Goal: Task Accomplishment & Management: Use online tool/utility

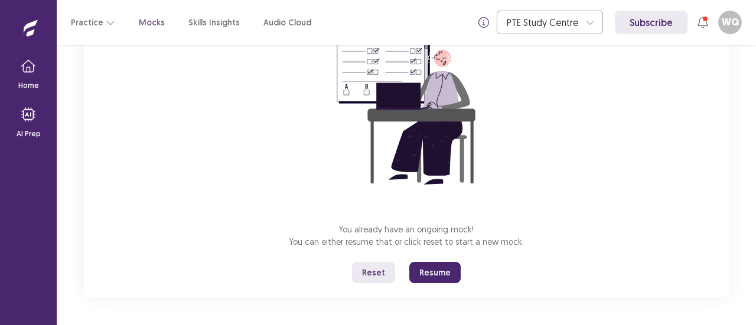
click at [435, 283] on div "You already have an ongoing mock! You can either resume that or click reset to …" at bounding box center [406, 139] width 645 height 315
click at [436, 272] on button "Resume" at bounding box center [434, 272] width 51 height 21
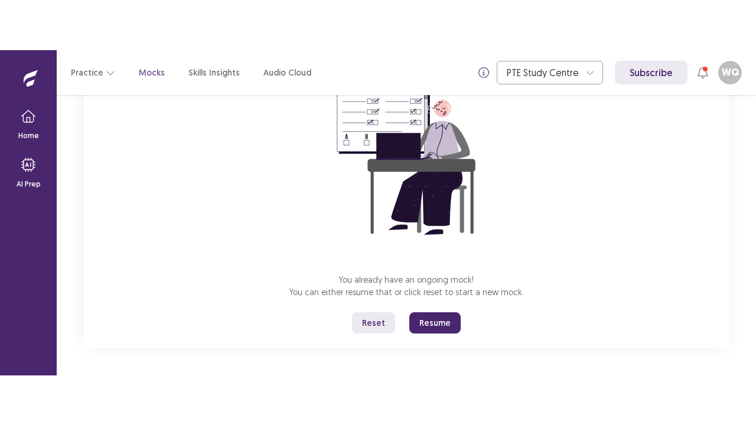
scroll to position [41, 0]
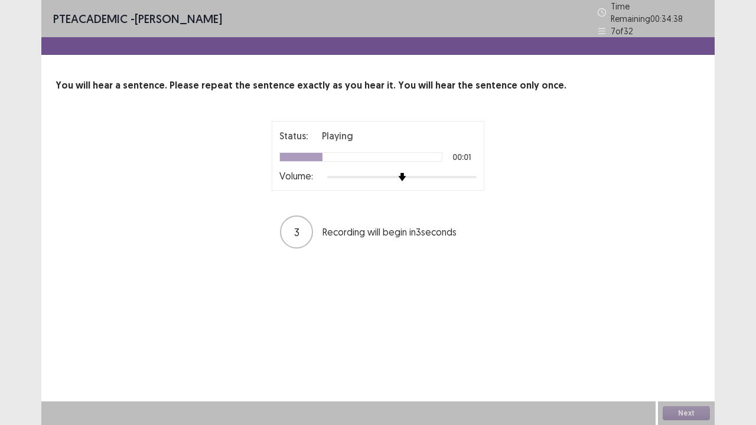
click at [460, 172] on div at bounding box center [401, 176] width 149 height 9
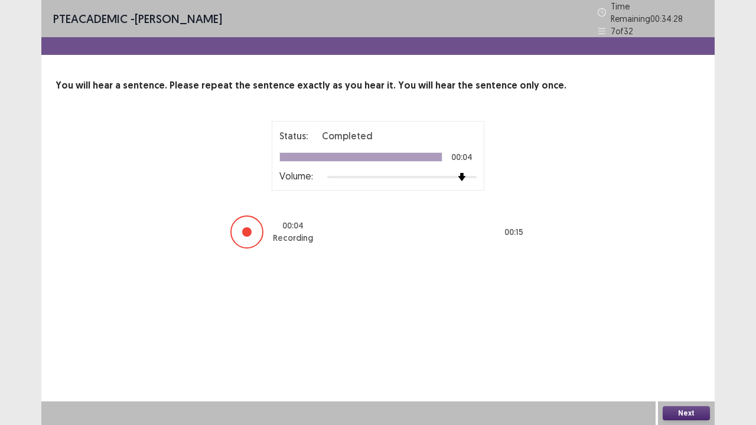
click at [685, 325] on button "Next" at bounding box center [685, 413] width 47 height 14
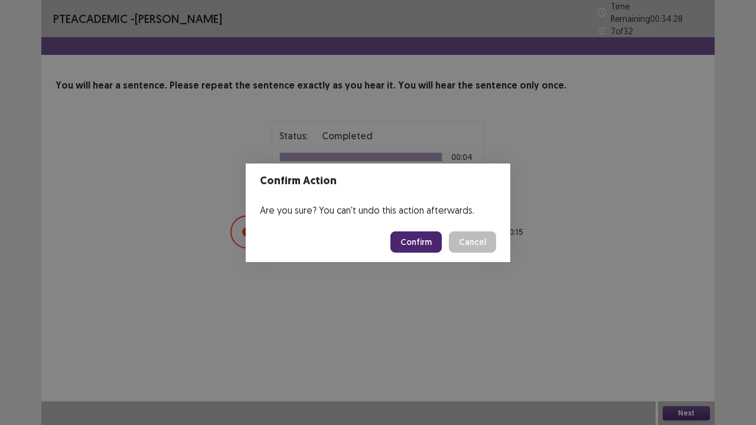
click at [428, 241] on button "Confirm" at bounding box center [415, 241] width 51 height 21
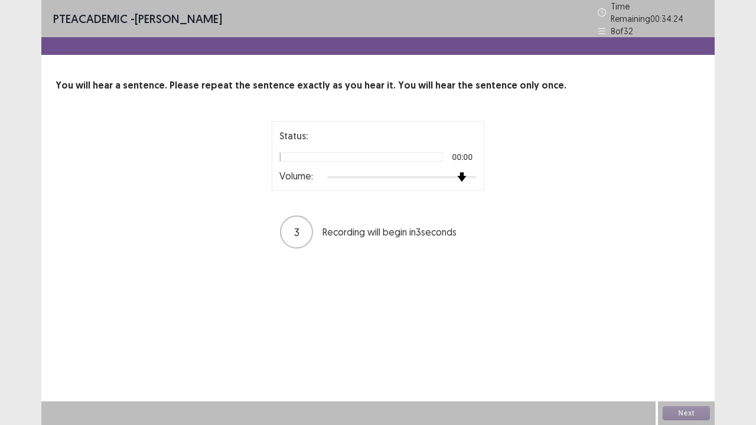
click at [458, 175] on div at bounding box center [401, 176] width 149 height 9
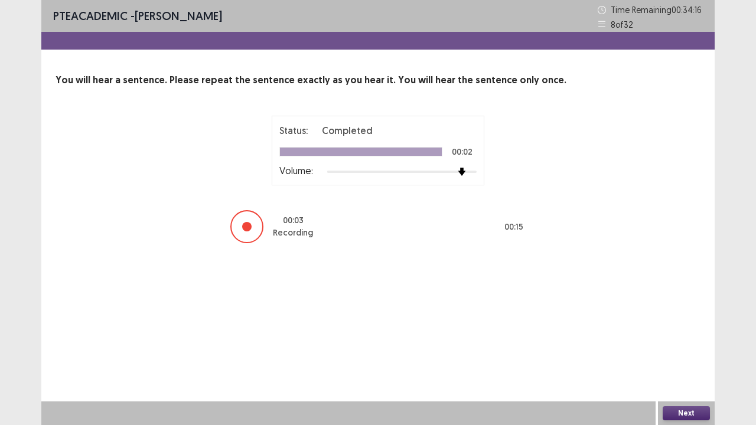
click at [674, 325] on button "Next" at bounding box center [685, 413] width 47 height 14
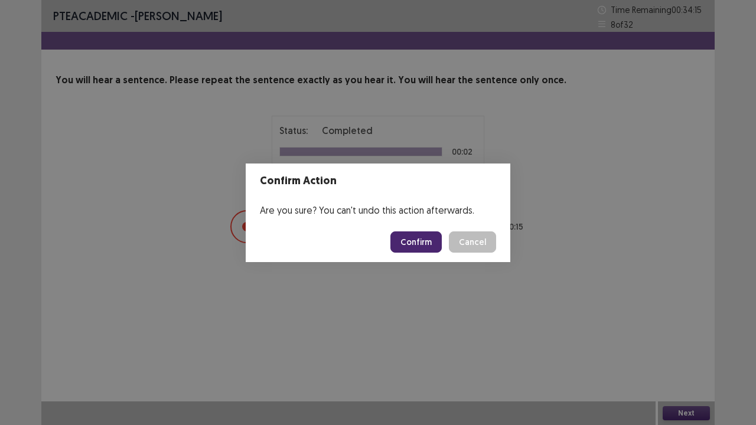
click at [409, 239] on button "Confirm" at bounding box center [415, 241] width 51 height 21
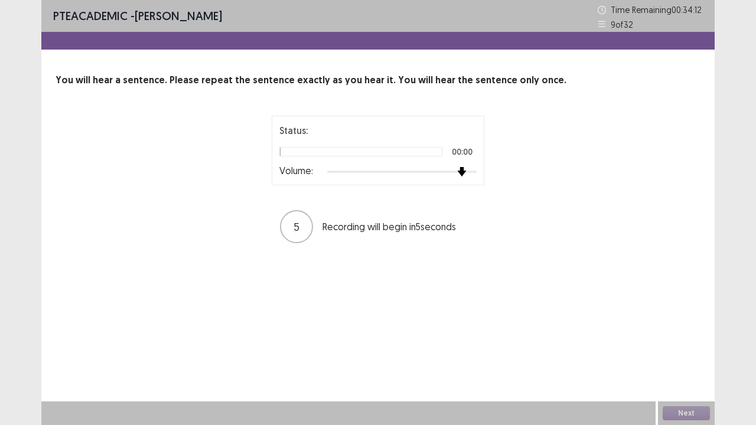
click at [460, 171] on div at bounding box center [401, 171] width 149 height 9
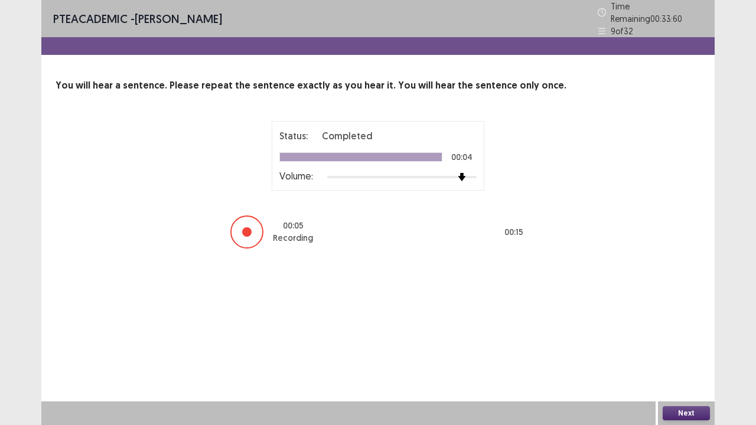
click at [708, 325] on button "Next" at bounding box center [685, 413] width 47 height 14
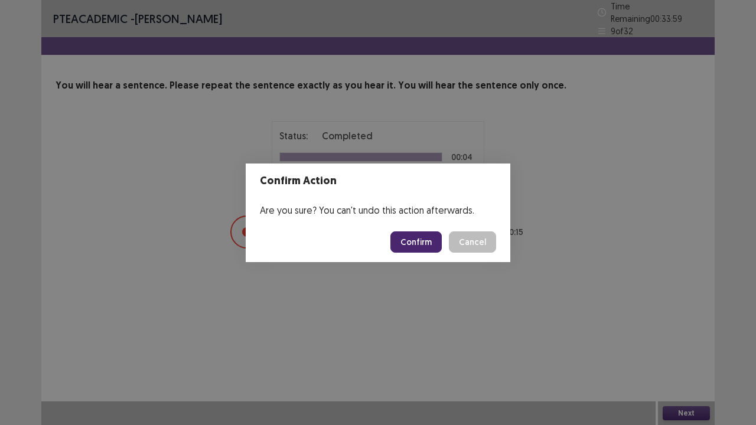
click at [431, 241] on button "Confirm" at bounding box center [415, 241] width 51 height 21
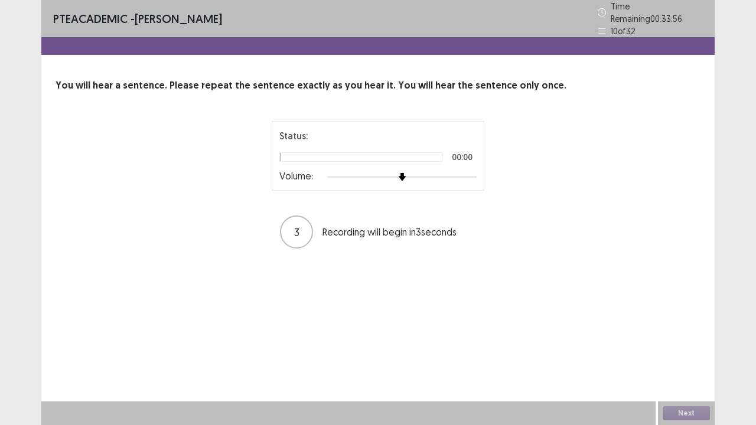
click at [462, 172] on div at bounding box center [401, 176] width 149 height 9
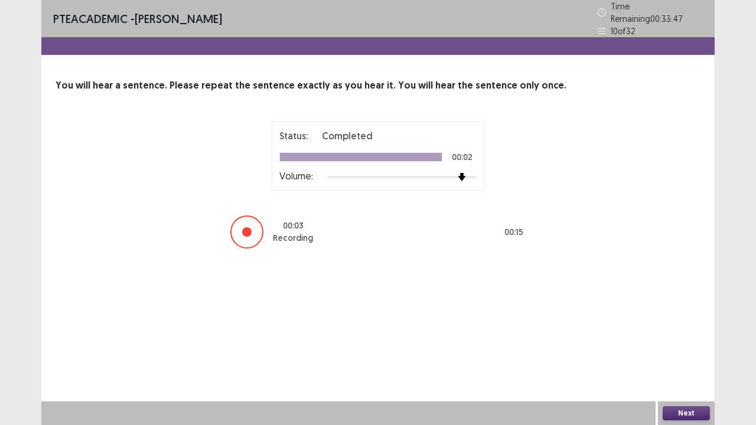
click at [666, 325] on button "Next" at bounding box center [685, 413] width 47 height 14
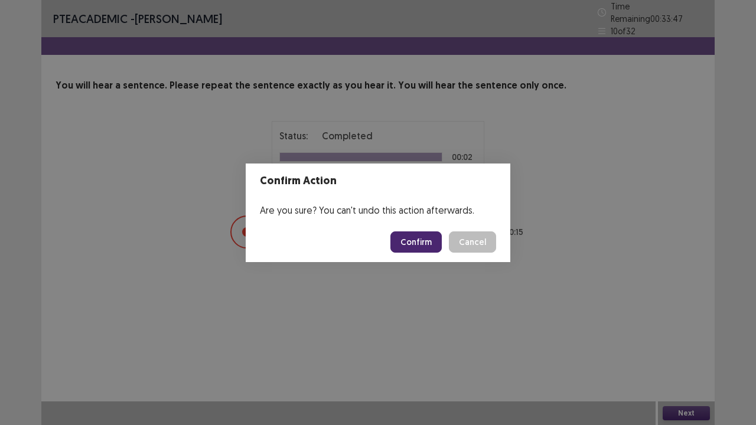
click at [437, 243] on button "Confirm" at bounding box center [415, 241] width 51 height 21
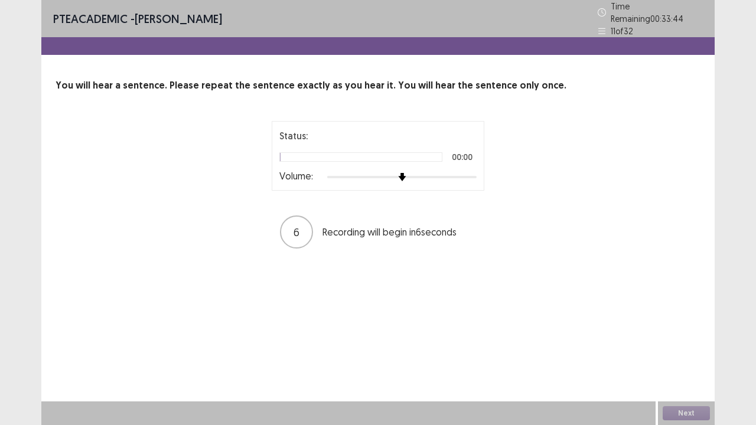
click at [466, 172] on div at bounding box center [401, 176] width 149 height 9
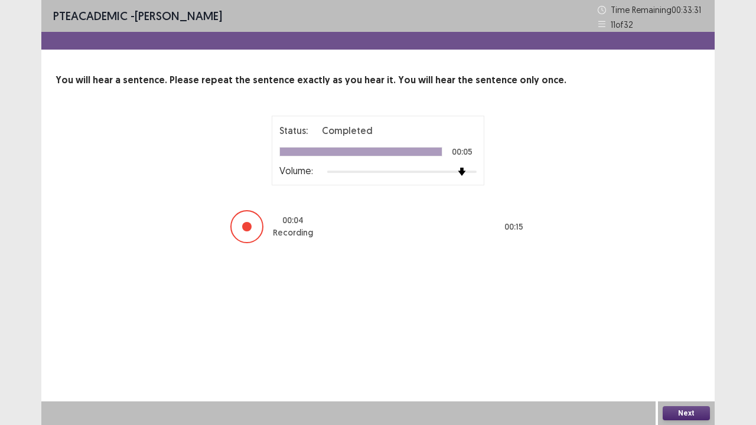
click at [702, 325] on button "Next" at bounding box center [685, 413] width 47 height 14
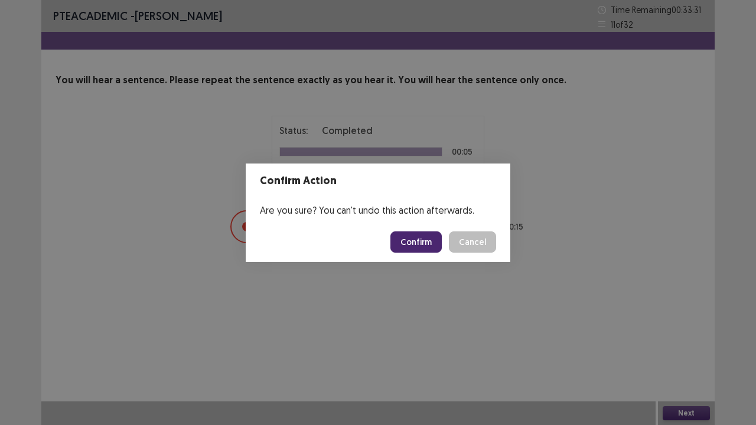
click at [434, 246] on button "Confirm" at bounding box center [415, 241] width 51 height 21
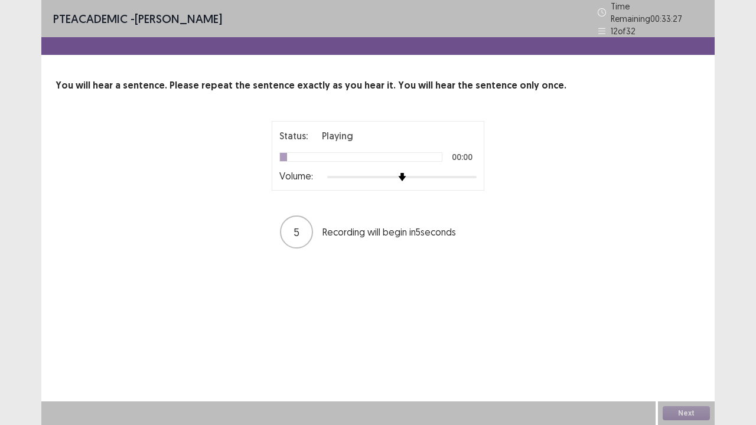
click at [444, 172] on div at bounding box center [401, 176] width 149 height 9
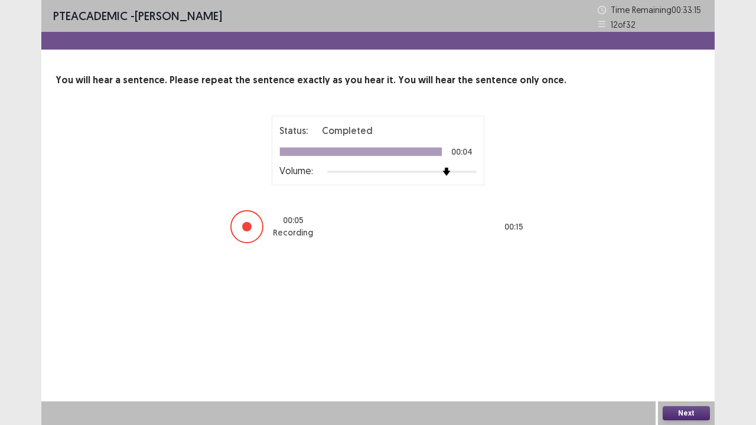
click at [692, 325] on button "Next" at bounding box center [685, 413] width 47 height 14
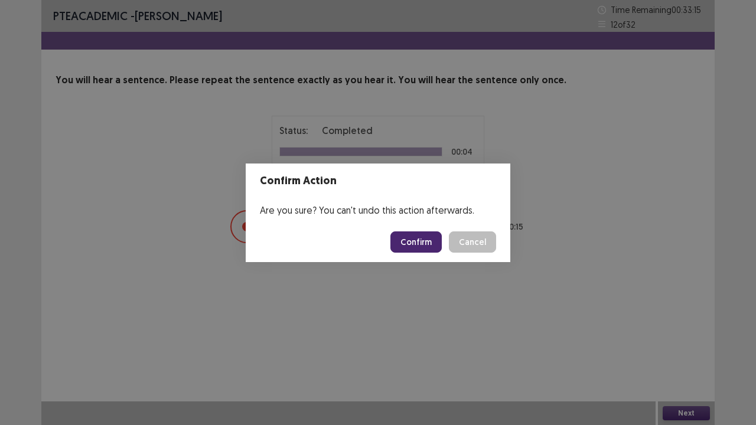
click at [435, 244] on button "Confirm" at bounding box center [415, 241] width 51 height 21
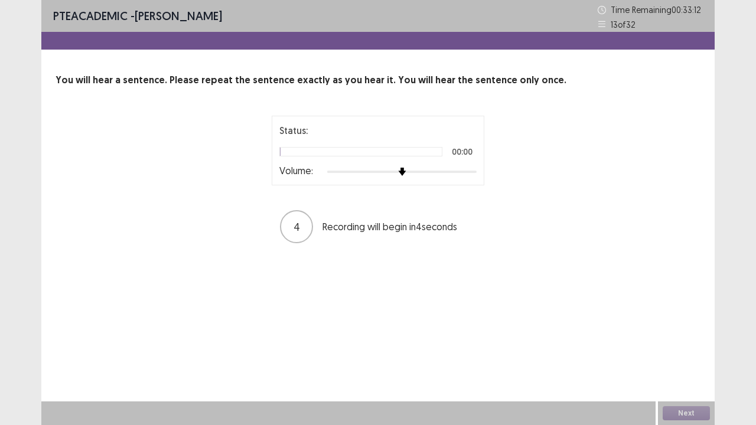
click at [458, 171] on div at bounding box center [401, 171] width 149 height 9
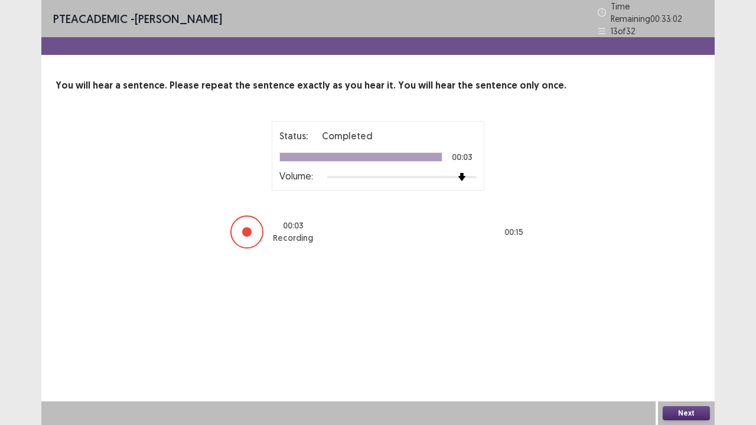
click at [662, 325] on button "Next" at bounding box center [685, 413] width 47 height 14
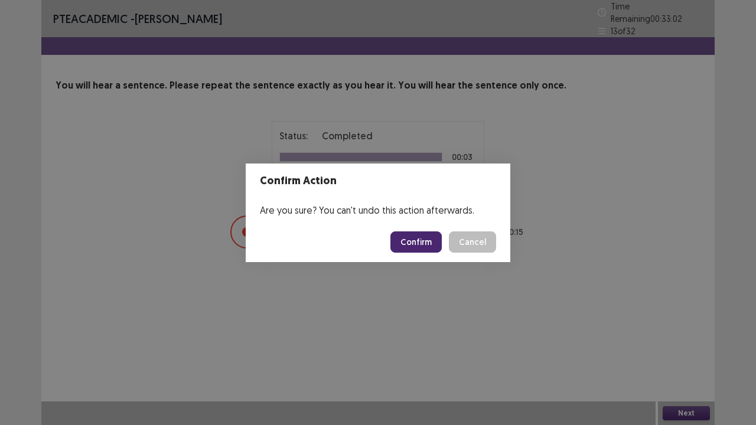
click at [414, 243] on button "Confirm" at bounding box center [415, 241] width 51 height 21
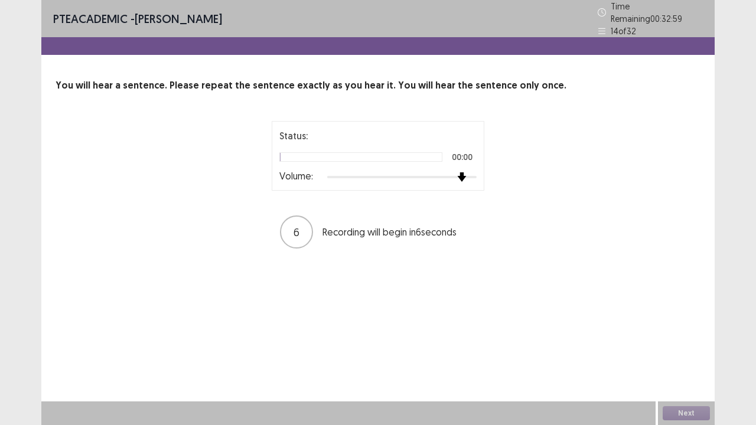
click at [460, 175] on div at bounding box center [401, 176] width 149 height 9
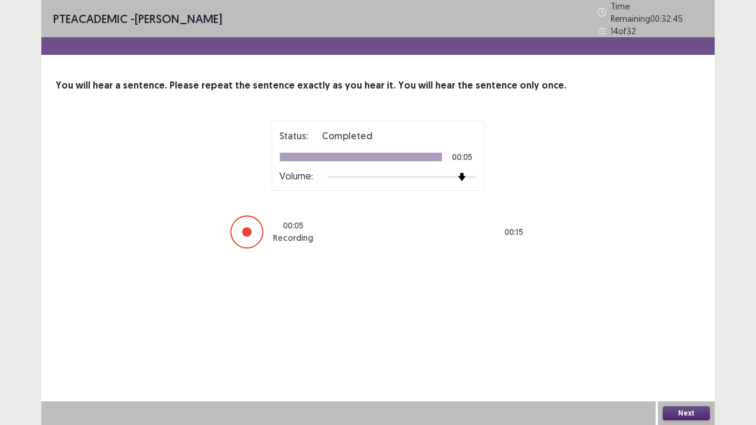
click at [665, 325] on button "Next" at bounding box center [685, 413] width 47 height 14
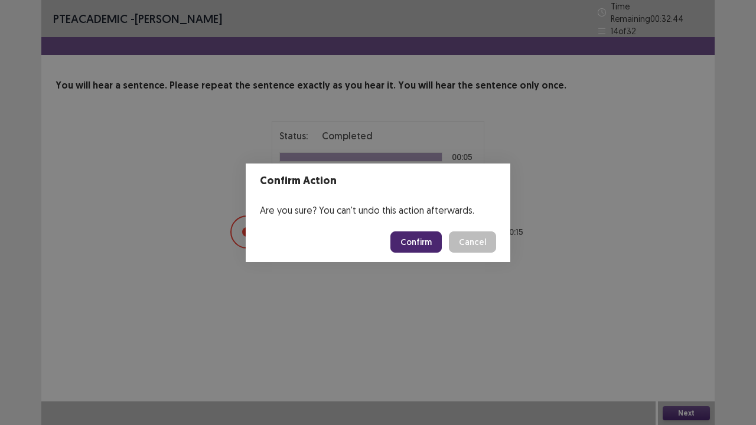
click at [420, 237] on button "Confirm" at bounding box center [415, 241] width 51 height 21
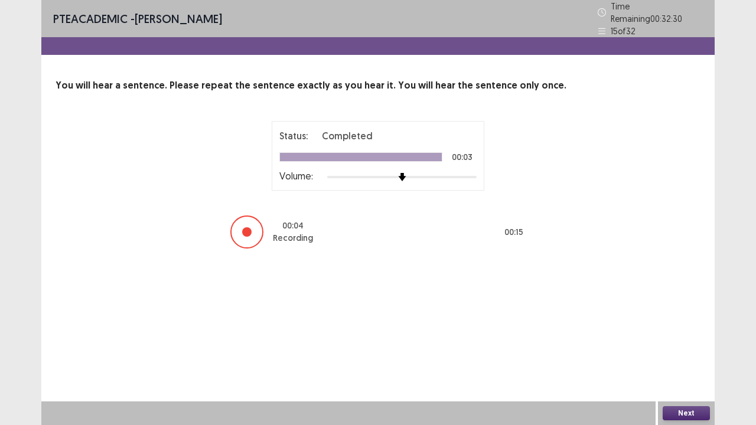
click at [699, 325] on button "Next" at bounding box center [685, 413] width 47 height 14
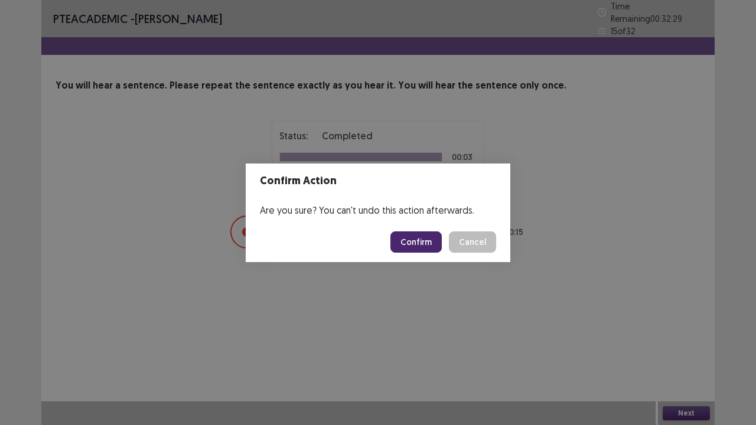
click at [435, 242] on button "Confirm" at bounding box center [415, 241] width 51 height 21
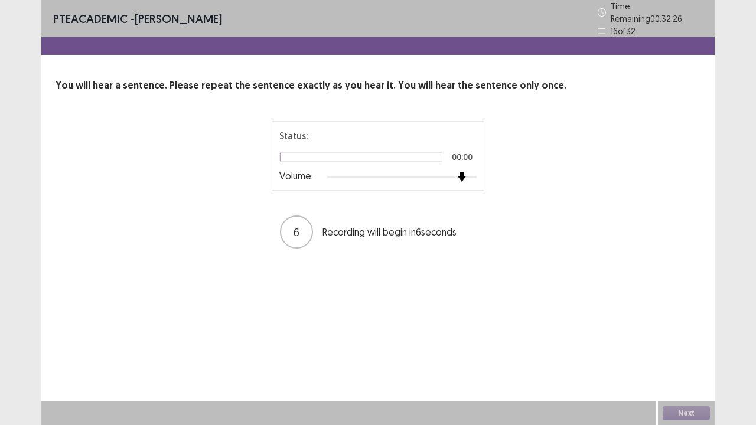
click at [464, 172] on div at bounding box center [401, 176] width 149 height 9
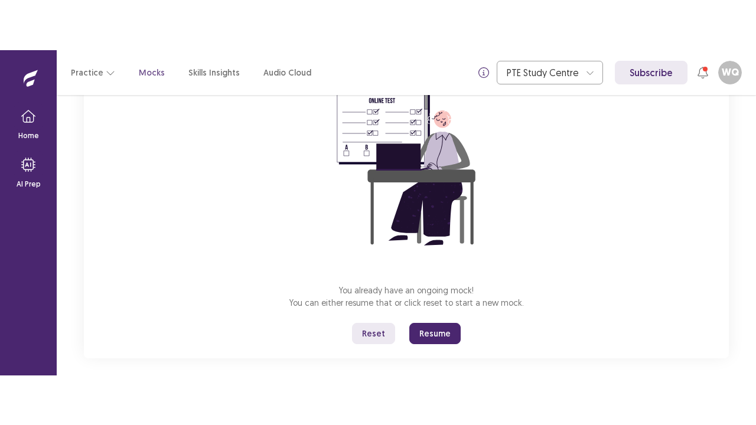
scroll to position [141, 0]
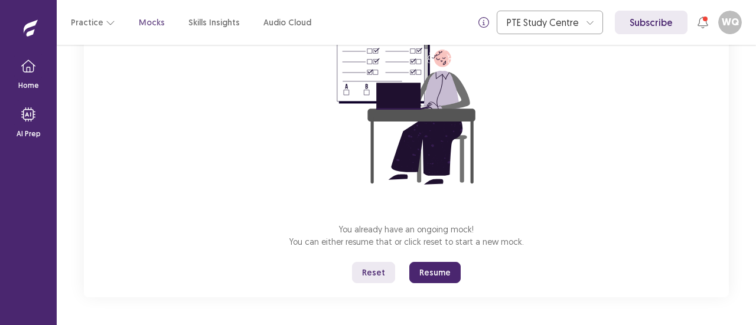
click at [432, 277] on button "Resume" at bounding box center [434, 272] width 51 height 21
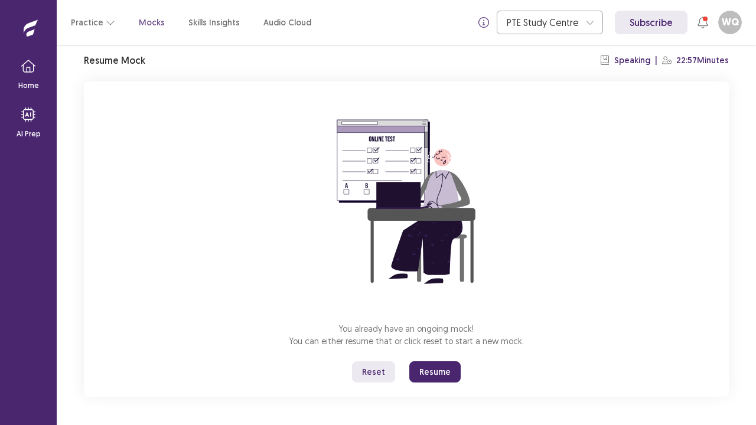
scroll to position [0, 0]
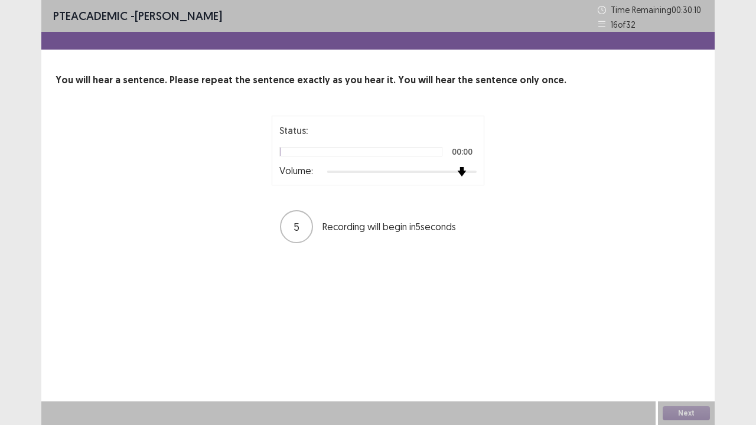
click at [464, 169] on div at bounding box center [401, 171] width 149 height 9
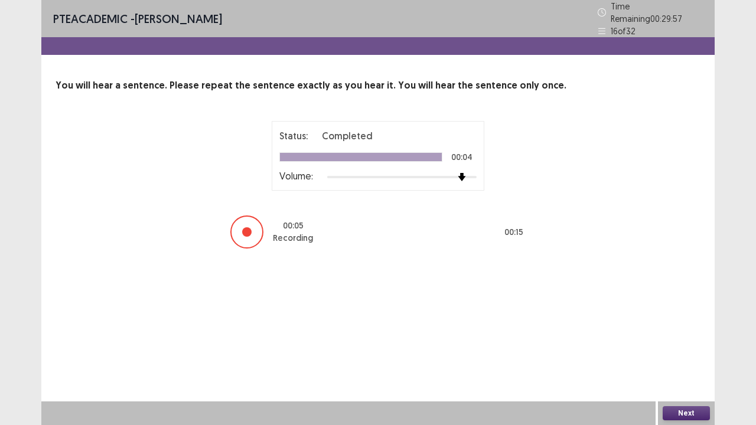
click at [682, 325] on button "Next" at bounding box center [685, 413] width 47 height 14
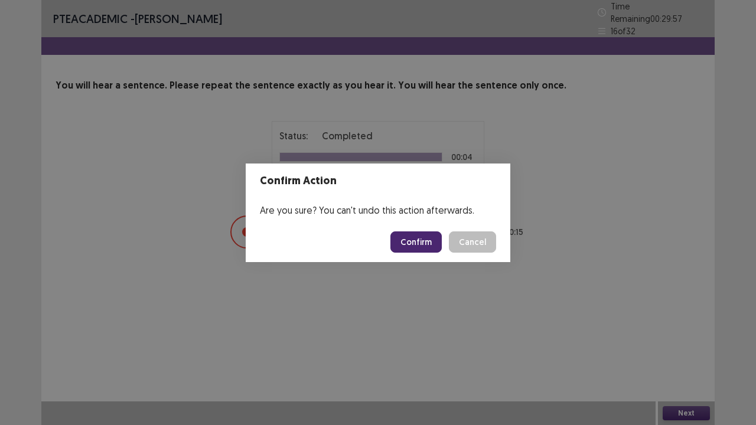
click at [432, 240] on button "Confirm" at bounding box center [415, 241] width 51 height 21
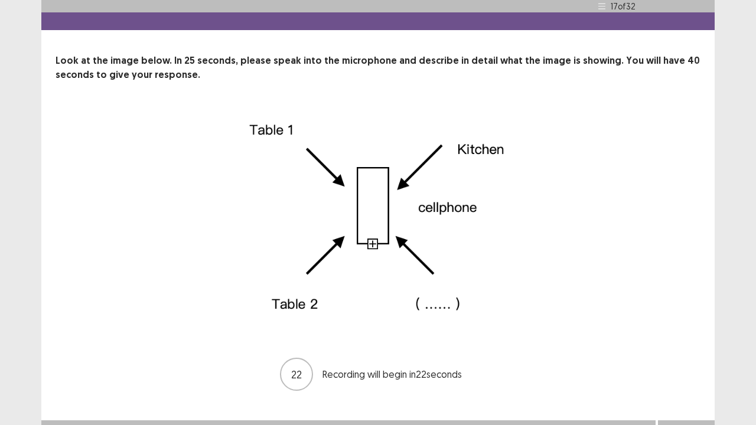
scroll to position [38, 0]
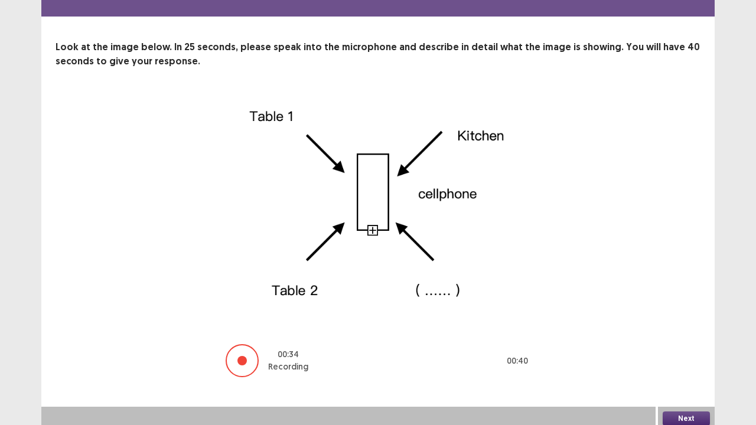
click at [688, 325] on button "Next" at bounding box center [685, 418] width 47 height 14
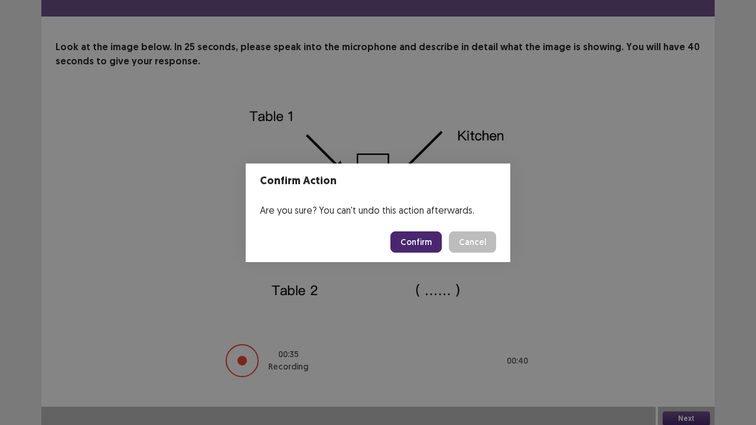
click at [423, 246] on button "Confirm" at bounding box center [415, 241] width 51 height 21
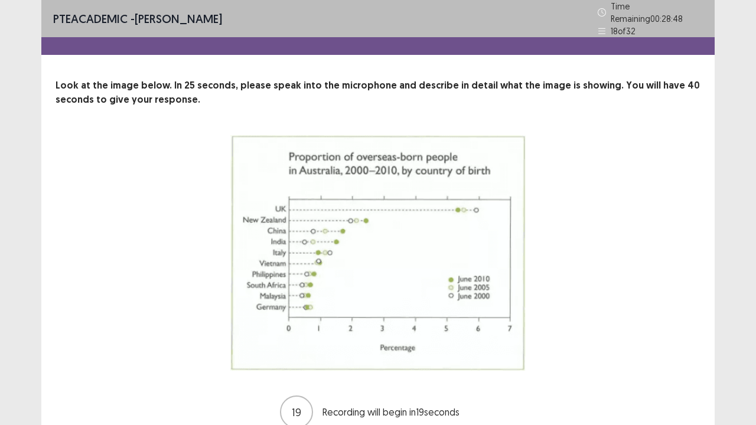
scroll to position [51, 0]
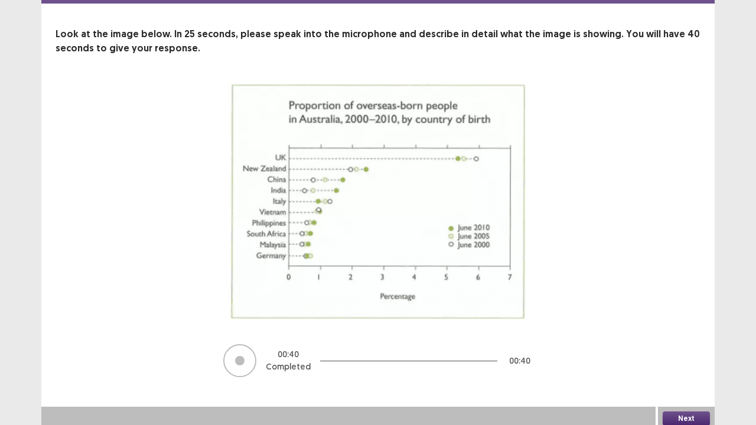
click at [695, 325] on button "Next" at bounding box center [685, 418] width 47 height 14
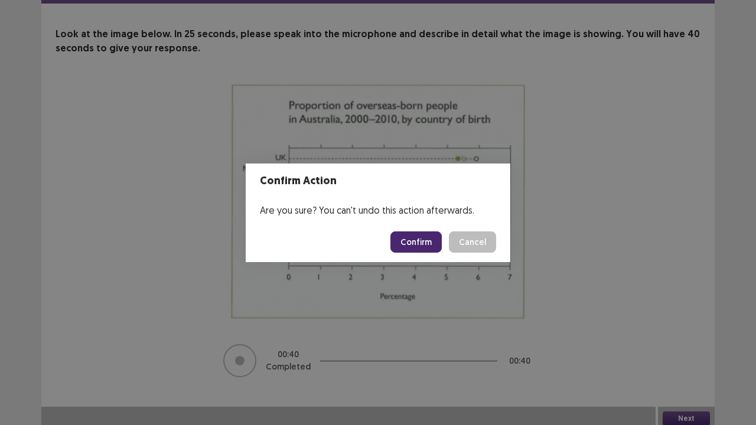
click at [425, 241] on button "Confirm" at bounding box center [415, 241] width 51 height 21
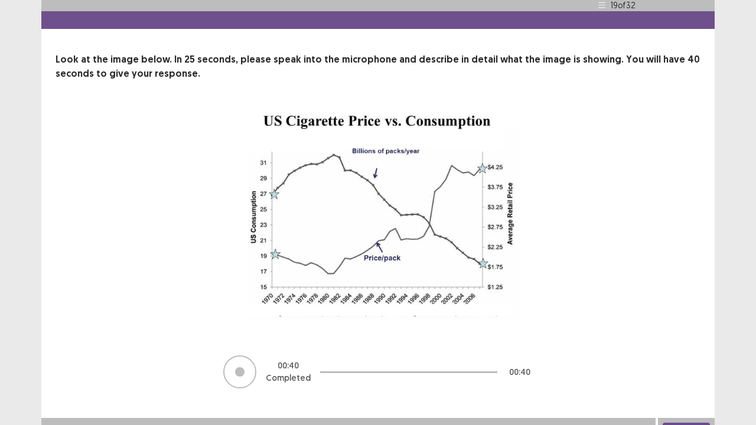
scroll to position [37, 0]
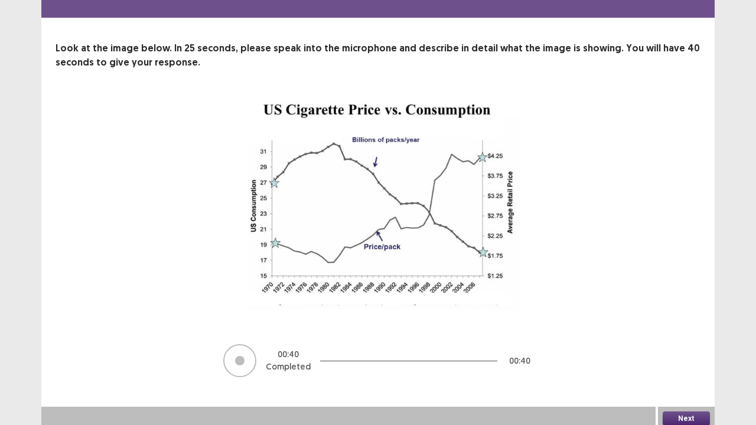
click at [691, 325] on button "Next" at bounding box center [685, 418] width 47 height 14
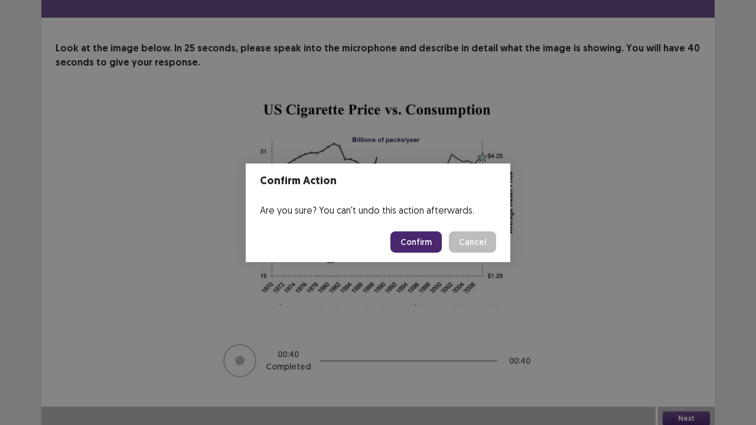
click at [411, 241] on button "Confirm" at bounding box center [415, 241] width 51 height 21
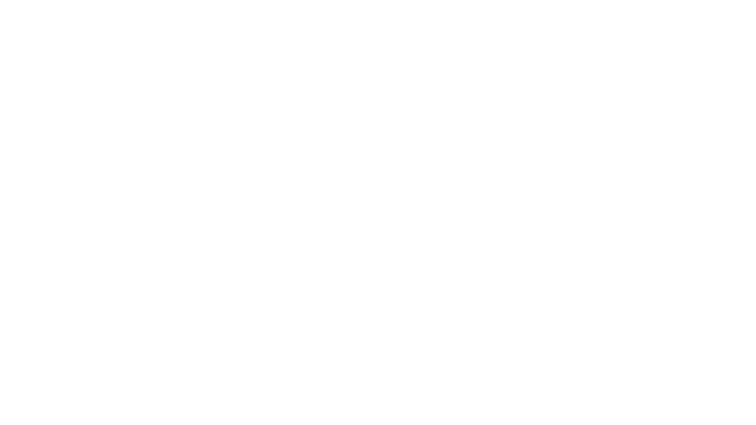
scroll to position [0, 0]
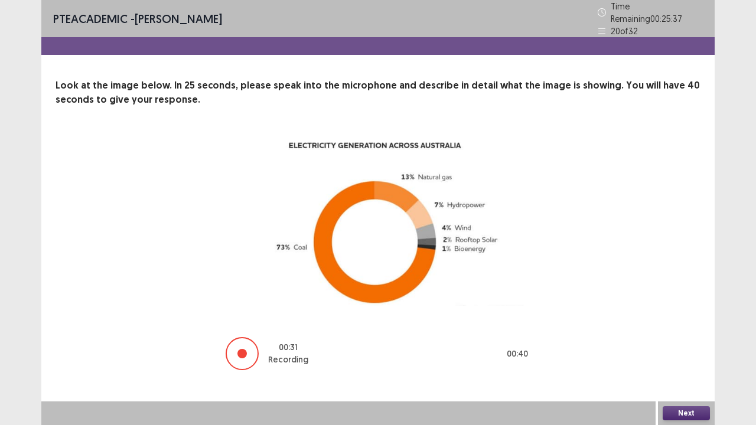
click at [700, 325] on div "Next" at bounding box center [686, 413] width 57 height 24
click at [694, 325] on button "Next" at bounding box center [685, 413] width 47 height 14
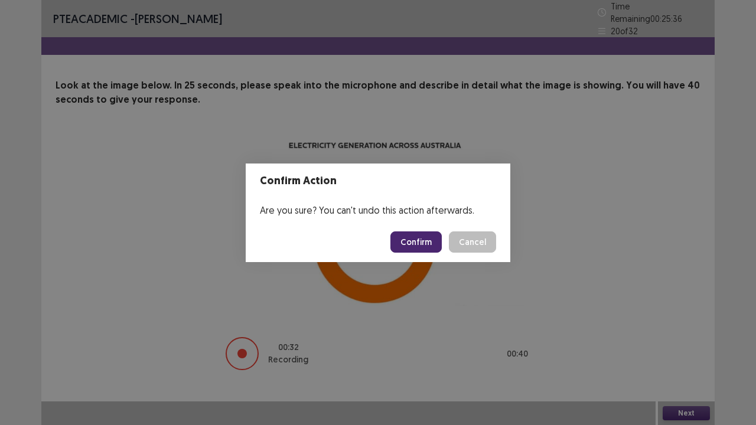
click at [424, 247] on button "Confirm" at bounding box center [415, 241] width 51 height 21
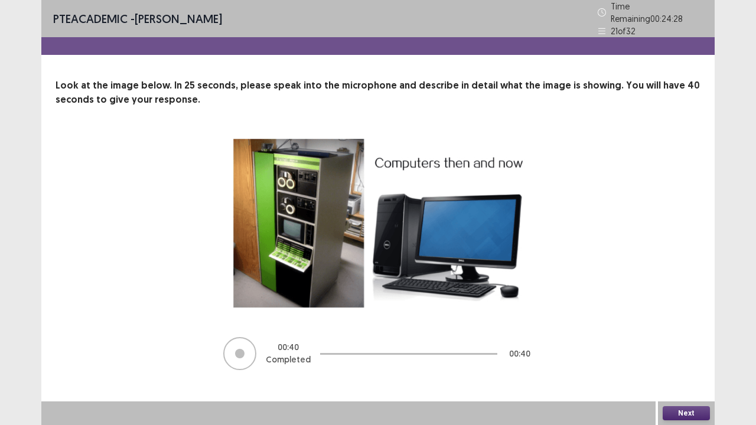
click at [694, 325] on button "Next" at bounding box center [685, 413] width 47 height 14
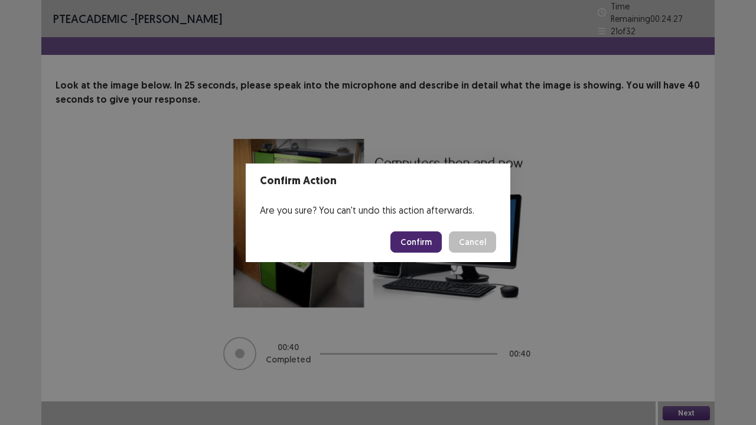
click at [435, 242] on button "Confirm" at bounding box center [415, 241] width 51 height 21
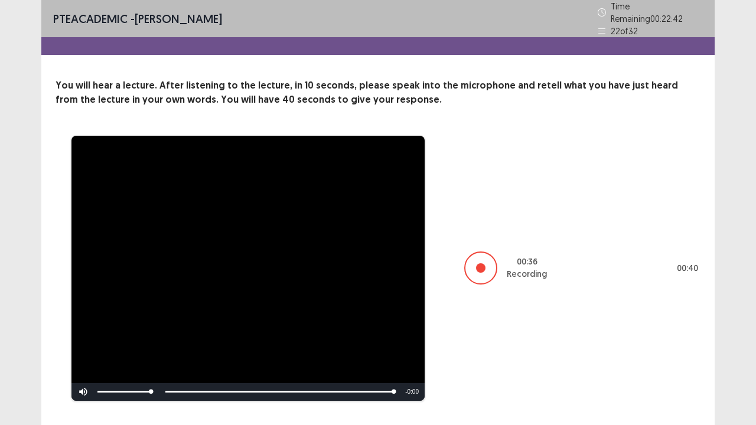
scroll to position [22, 0]
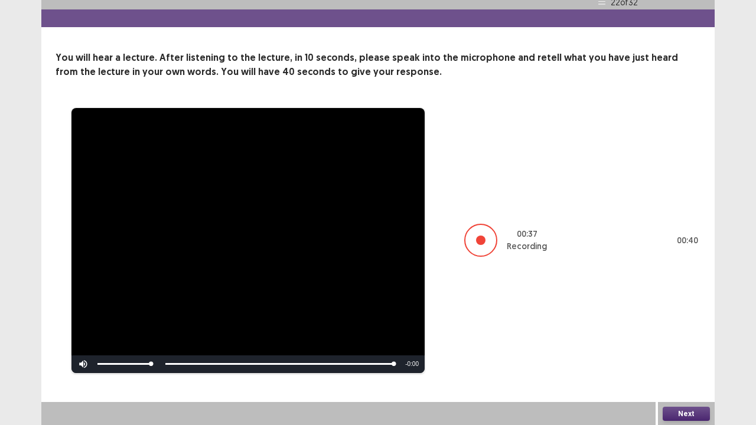
click at [674, 325] on button "Next" at bounding box center [685, 414] width 47 height 14
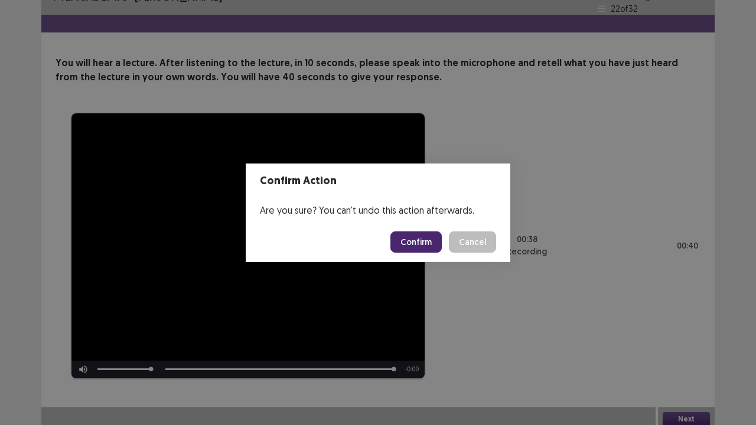
click at [414, 236] on button "Confirm" at bounding box center [415, 241] width 51 height 21
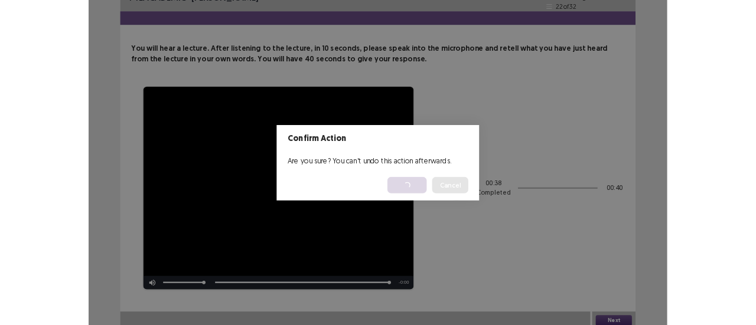
scroll to position [0, 0]
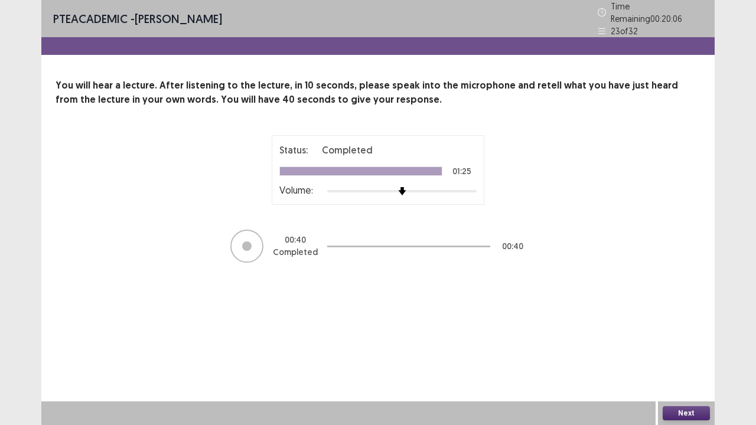
click at [691, 325] on button "Next" at bounding box center [685, 413] width 47 height 14
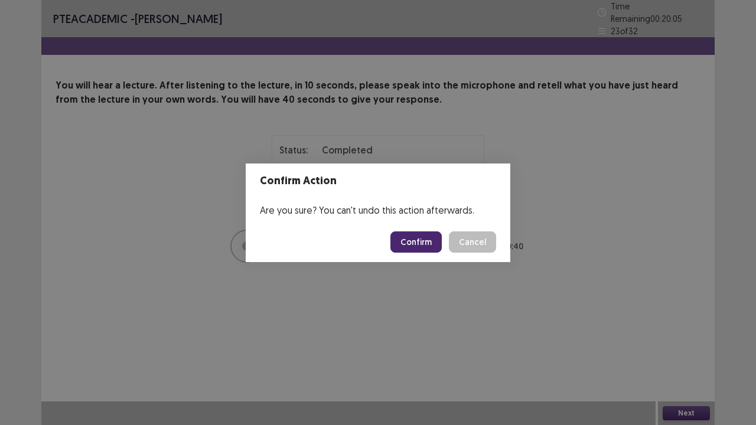
click at [417, 240] on button "Confirm" at bounding box center [415, 241] width 51 height 21
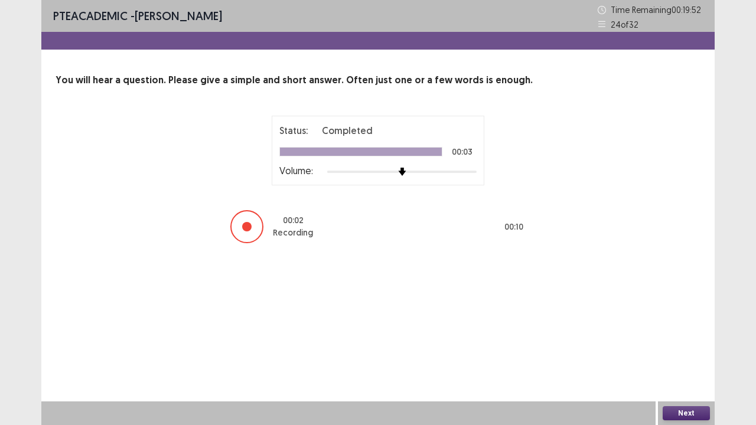
click at [674, 325] on button "Next" at bounding box center [685, 413] width 47 height 14
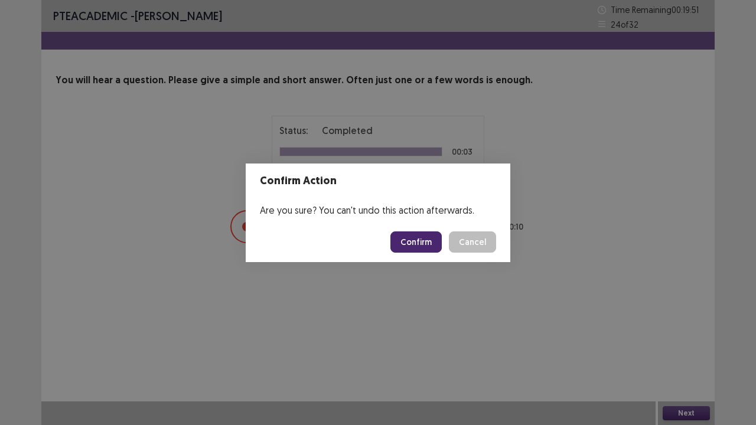
click at [430, 246] on button "Confirm" at bounding box center [415, 241] width 51 height 21
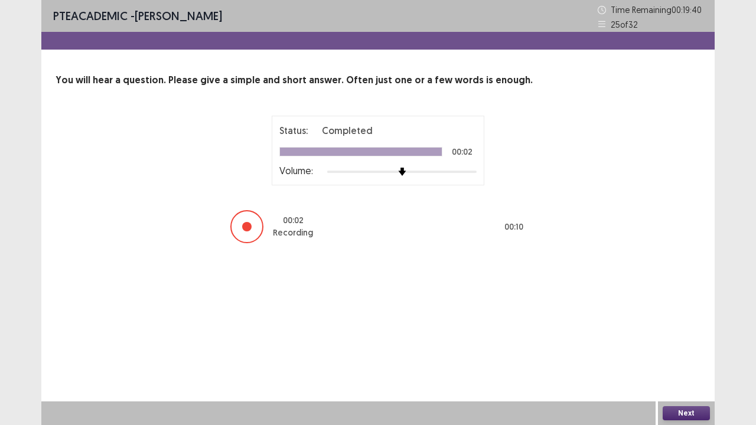
click at [687, 325] on button "Next" at bounding box center [685, 413] width 47 height 14
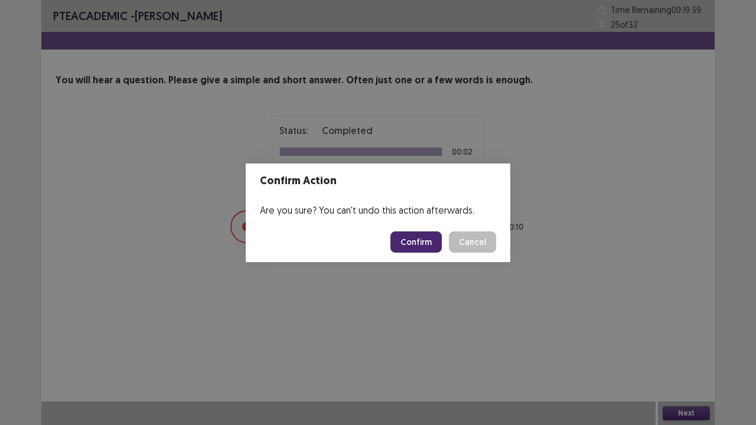
click at [437, 248] on button "Confirm" at bounding box center [415, 241] width 51 height 21
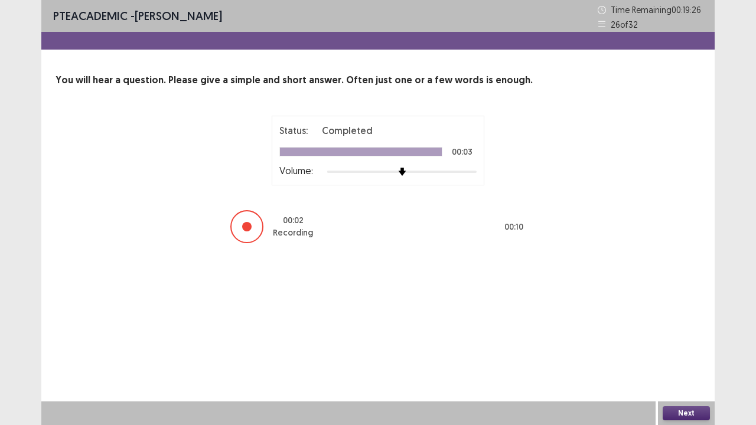
click at [691, 325] on button "Next" at bounding box center [685, 413] width 47 height 14
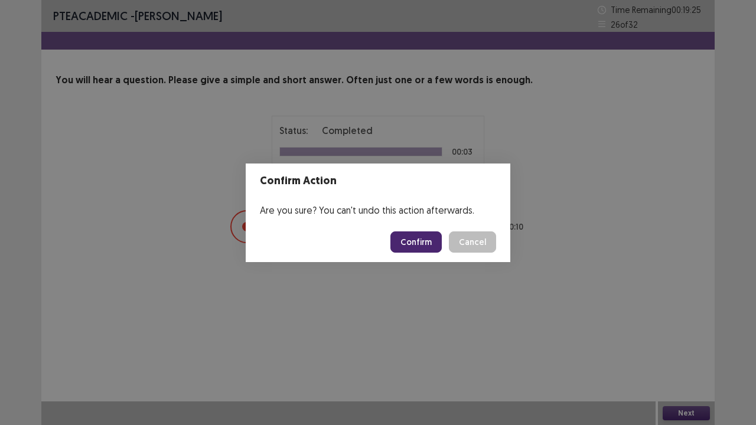
click at [430, 245] on button "Confirm" at bounding box center [415, 241] width 51 height 21
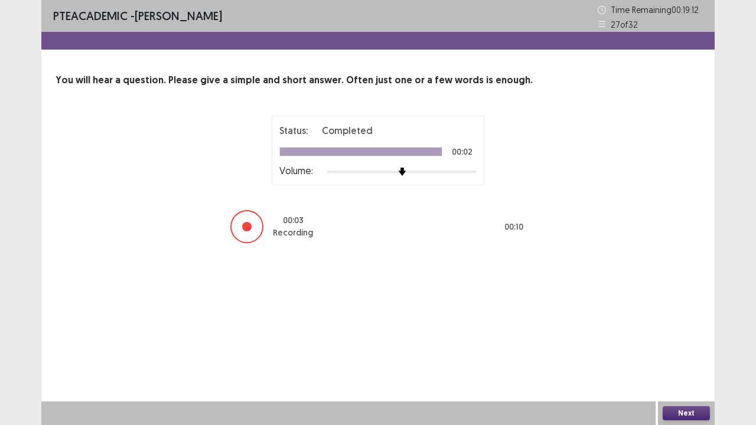
click at [675, 325] on button "Next" at bounding box center [685, 413] width 47 height 14
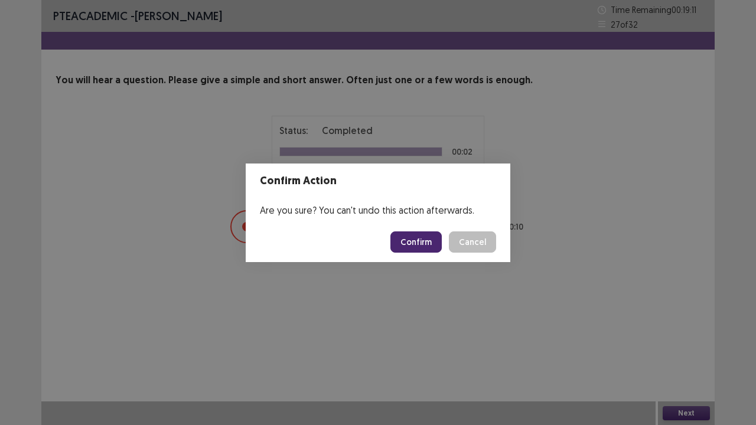
click at [411, 243] on button "Confirm" at bounding box center [415, 241] width 51 height 21
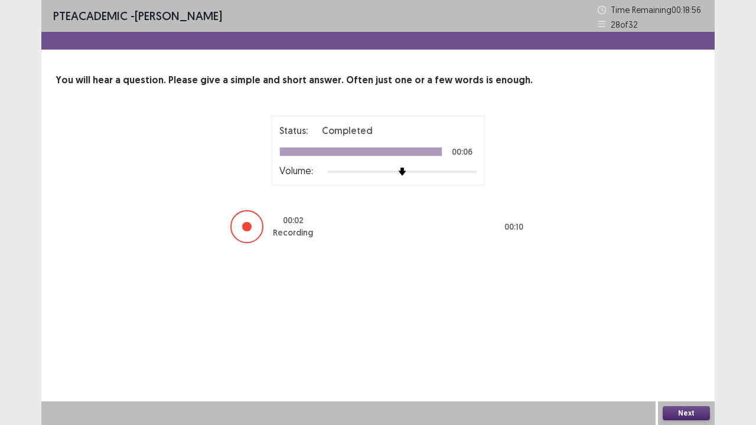
click at [678, 325] on button "Next" at bounding box center [685, 413] width 47 height 14
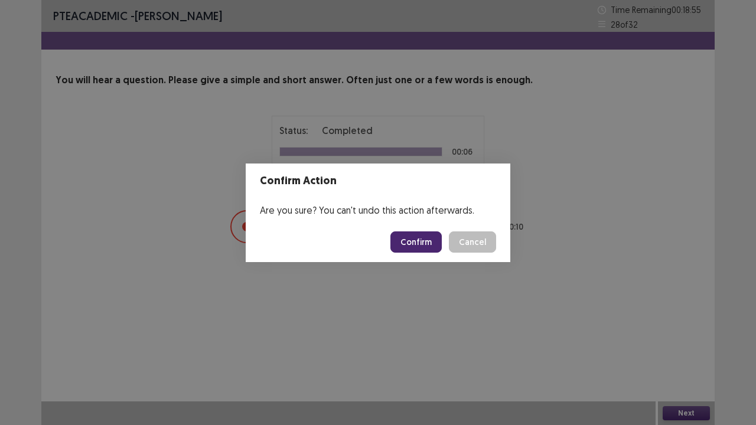
click at [436, 245] on button "Confirm" at bounding box center [415, 241] width 51 height 21
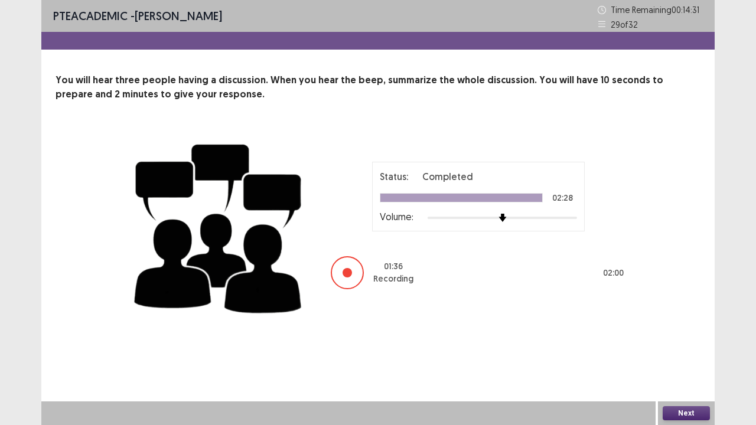
click at [687, 325] on button "Next" at bounding box center [685, 413] width 47 height 14
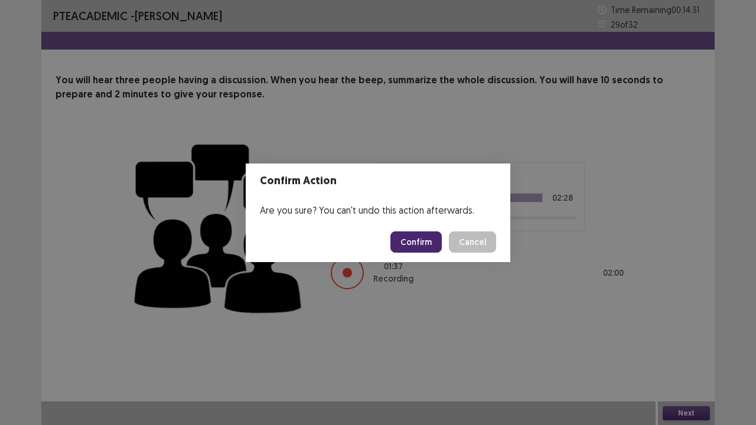
click at [426, 234] on button "Confirm" at bounding box center [415, 241] width 51 height 21
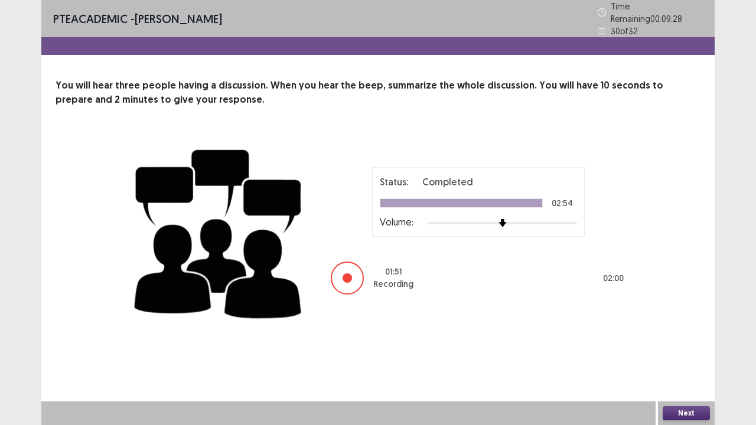
click at [688, 325] on button "Next" at bounding box center [685, 413] width 47 height 14
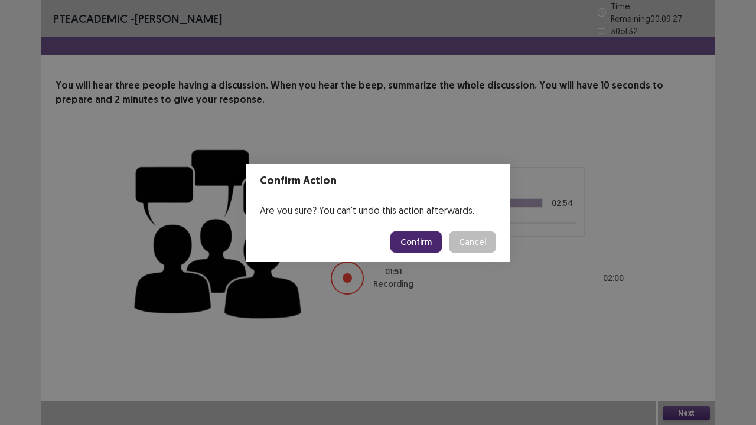
click at [427, 248] on button "Confirm" at bounding box center [415, 241] width 51 height 21
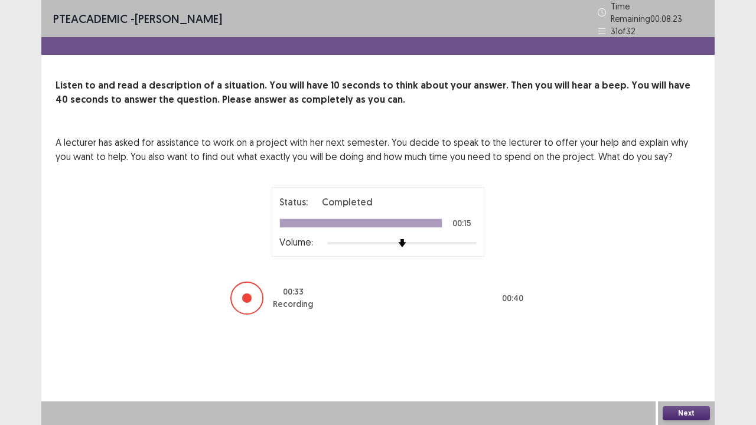
click at [677, 325] on button "Next" at bounding box center [685, 413] width 47 height 14
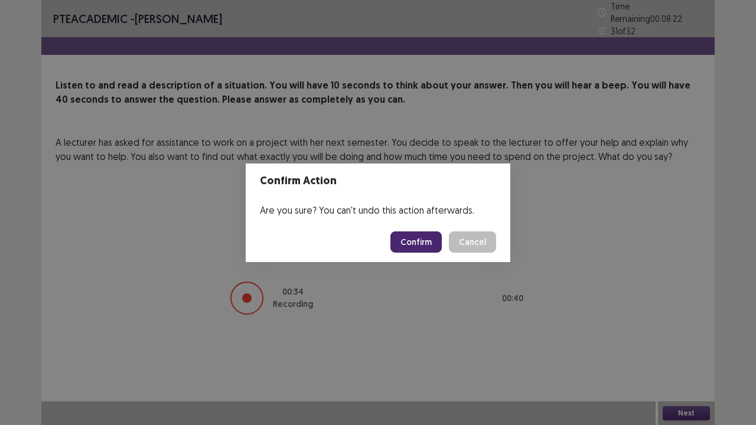
click at [419, 253] on footer "Confirm Cancel" at bounding box center [378, 242] width 264 height 40
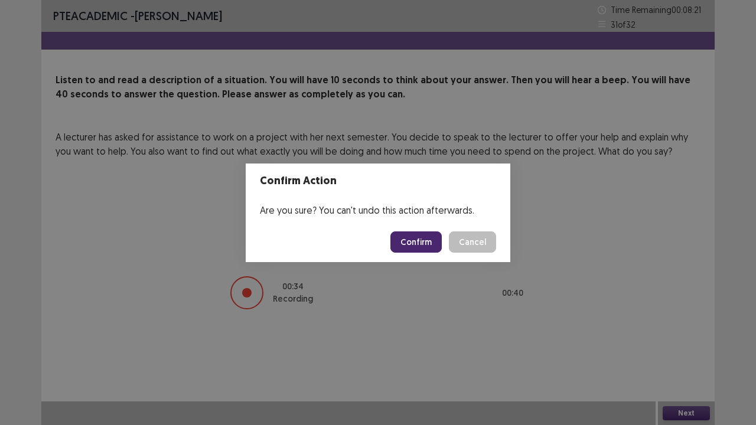
click at [424, 240] on button "Confirm" at bounding box center [415, 241] width 51 height 21
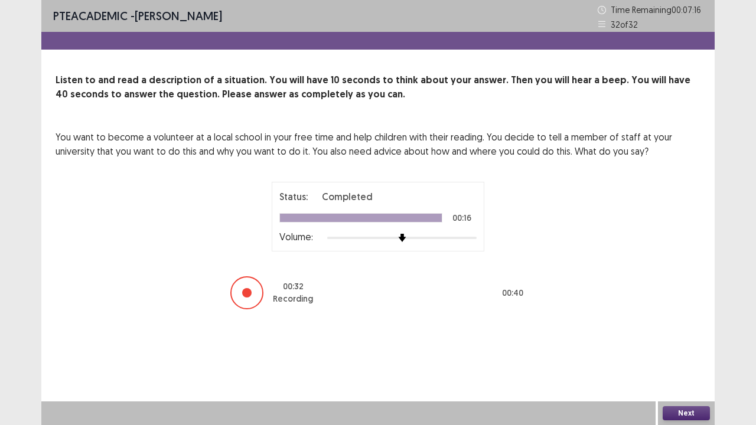
click at [681, 325] on button "Next" at bounding box center [685, 413] width 47 height 14
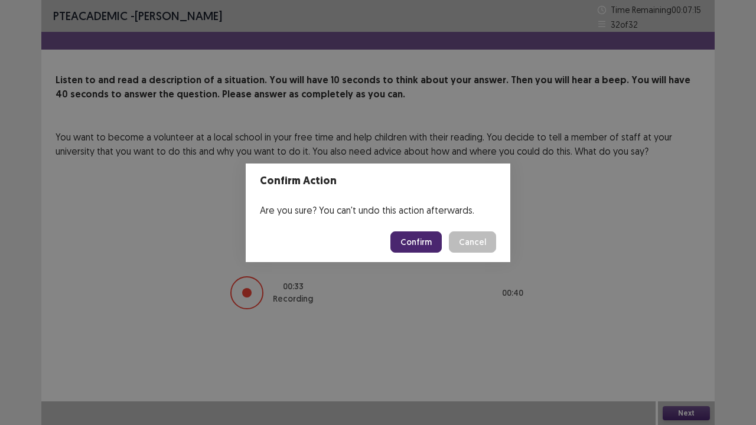
click at [417, 242] on button "Confirm" at bounding box center [415, 241] width 51 height 21
